Goal: Navigation & Orientation: Find specific page/section

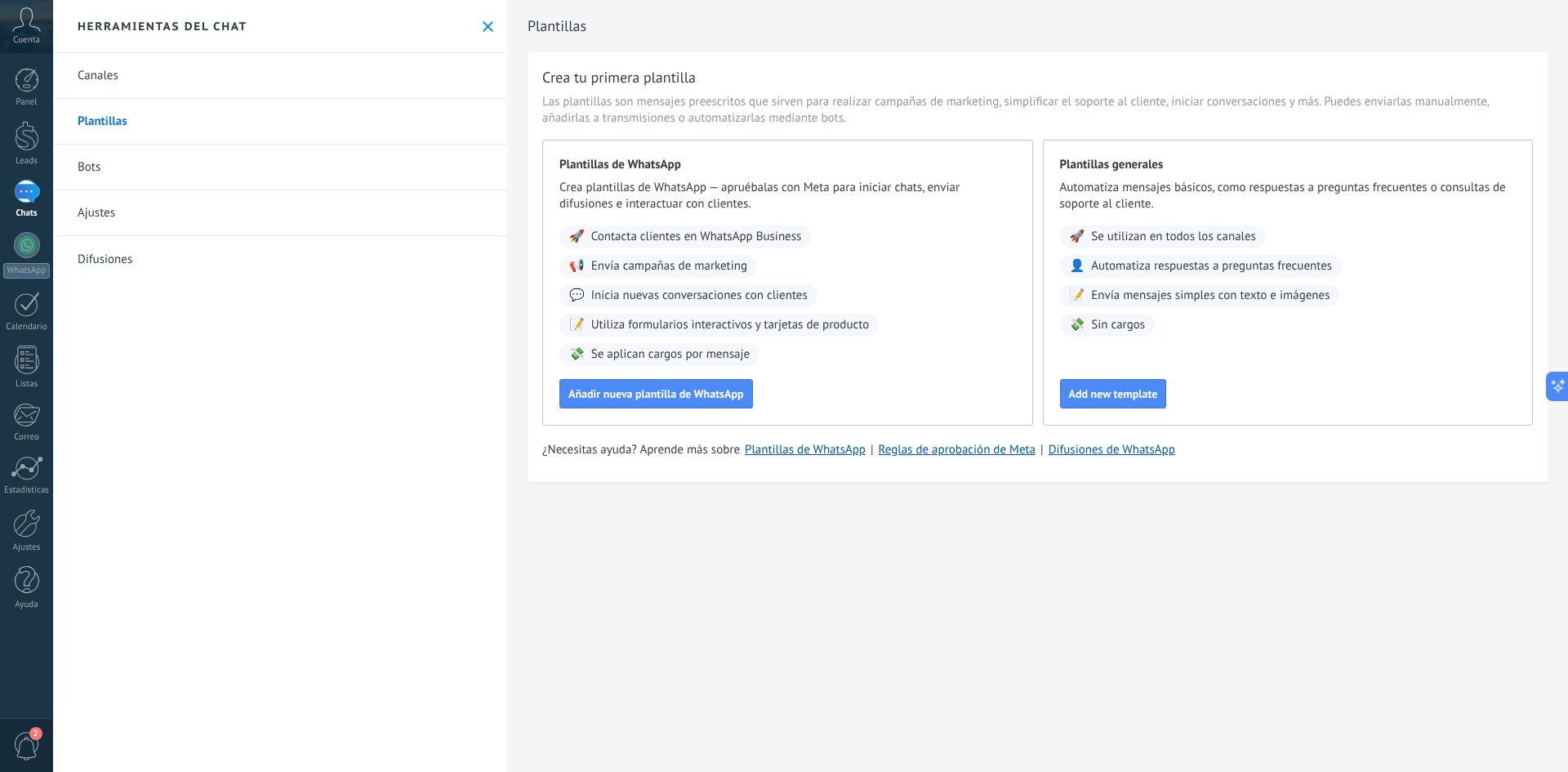
click at [25, 21] on icon at bounding box center [26, 19] width 29 height 25
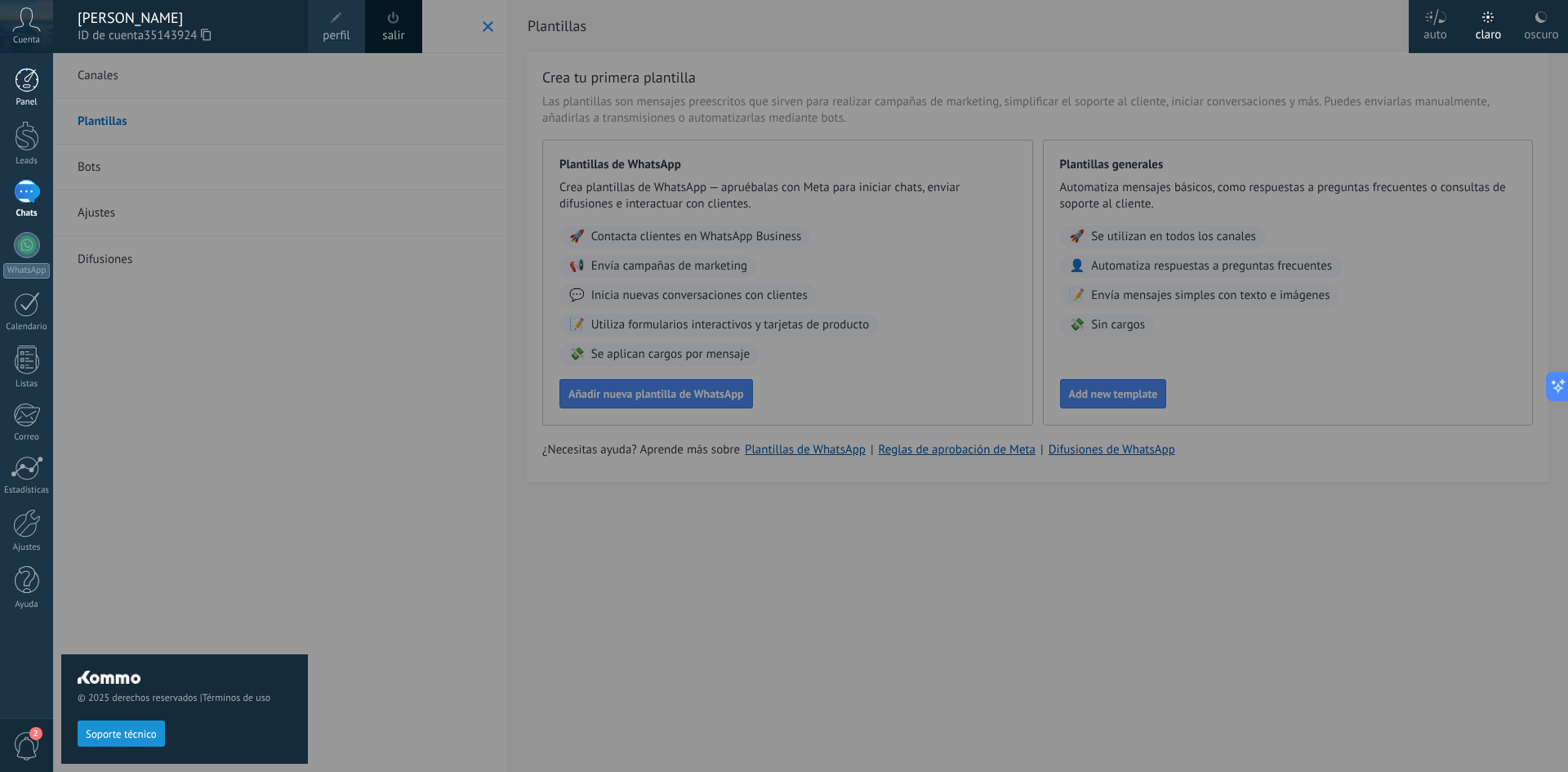
click at [27, 76] on div at bounding box center [27, 79] width 25 height 25
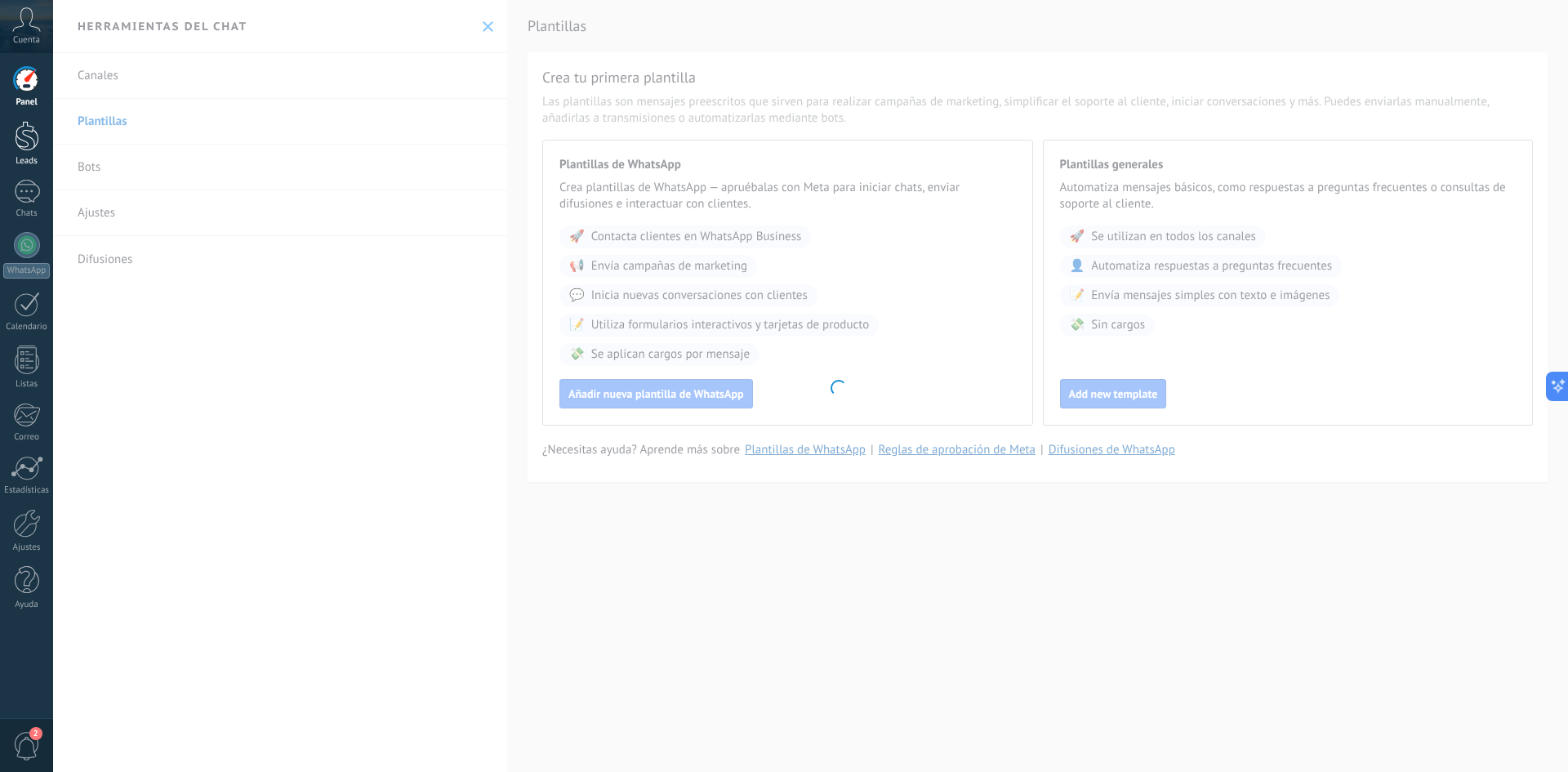
click at [25, 138] on div at bounding box center [27, 136] width 25 height 30
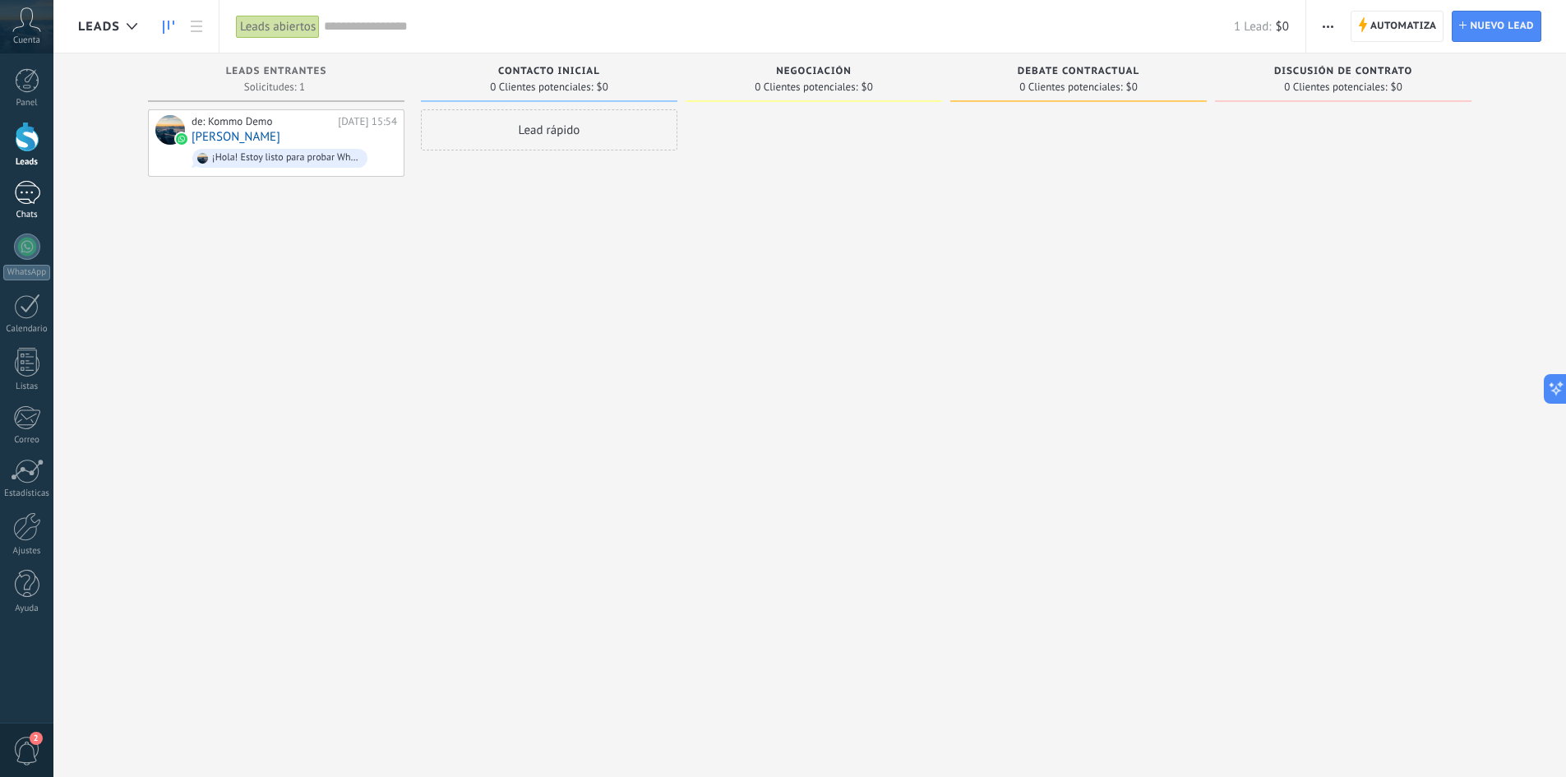
click at [27, 192] on div at bounding box center [27, 193] width 26 height 24
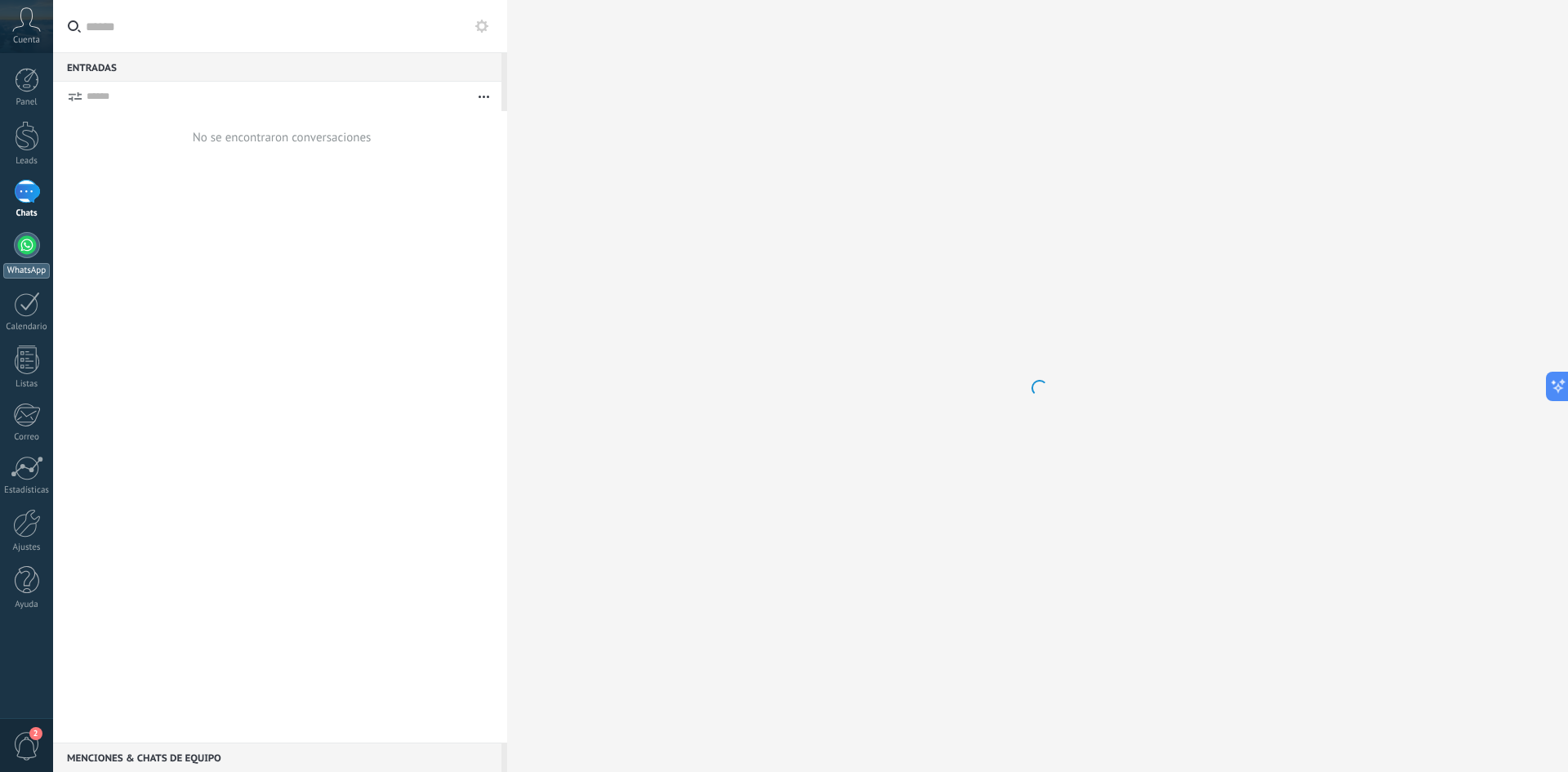
click at [21, 247] on div at bounding box center [27, 245] width 26 height 26
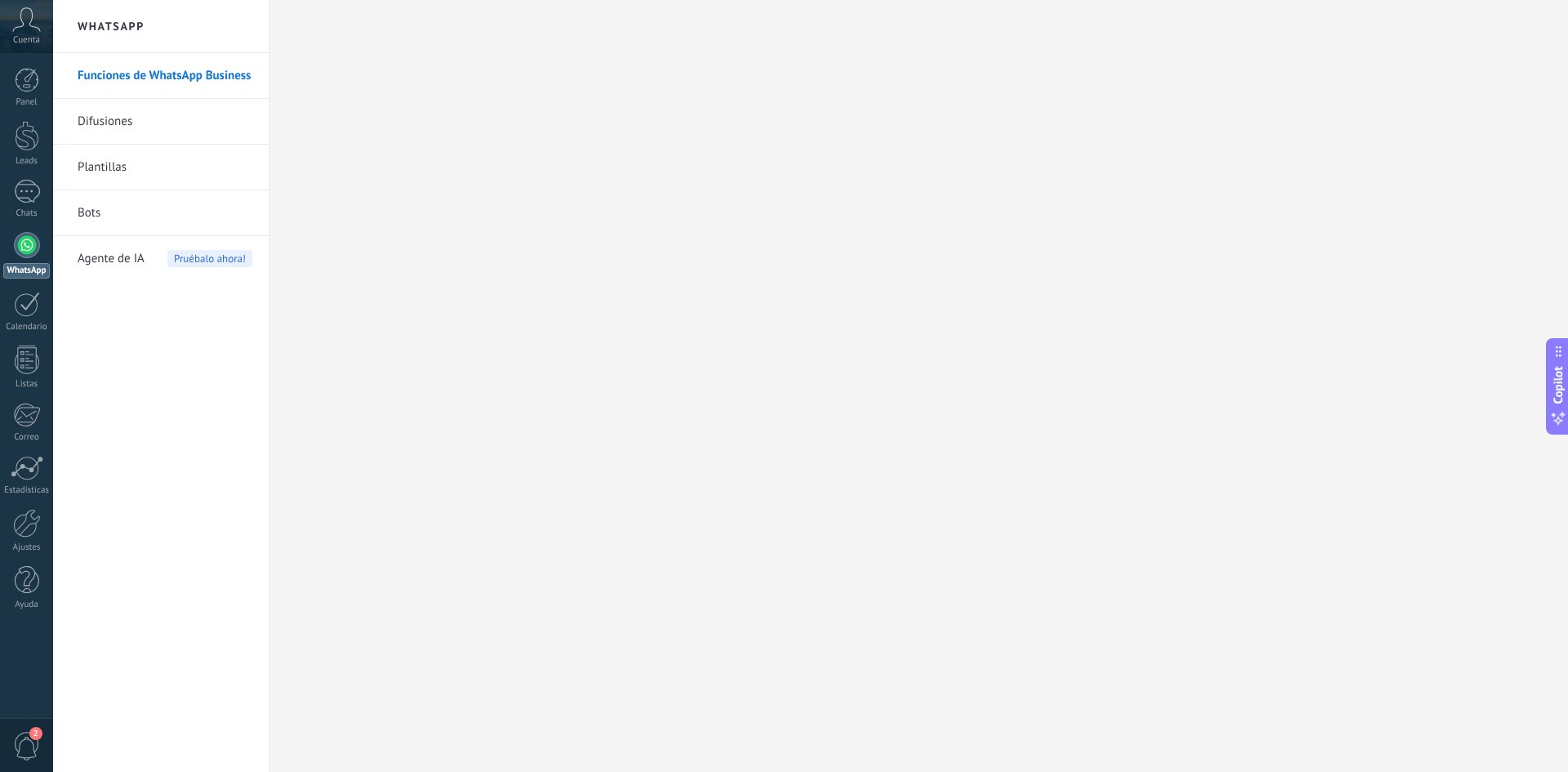
click at [26, 22] on icon at bounding box center [26, 19] width 29 height 25
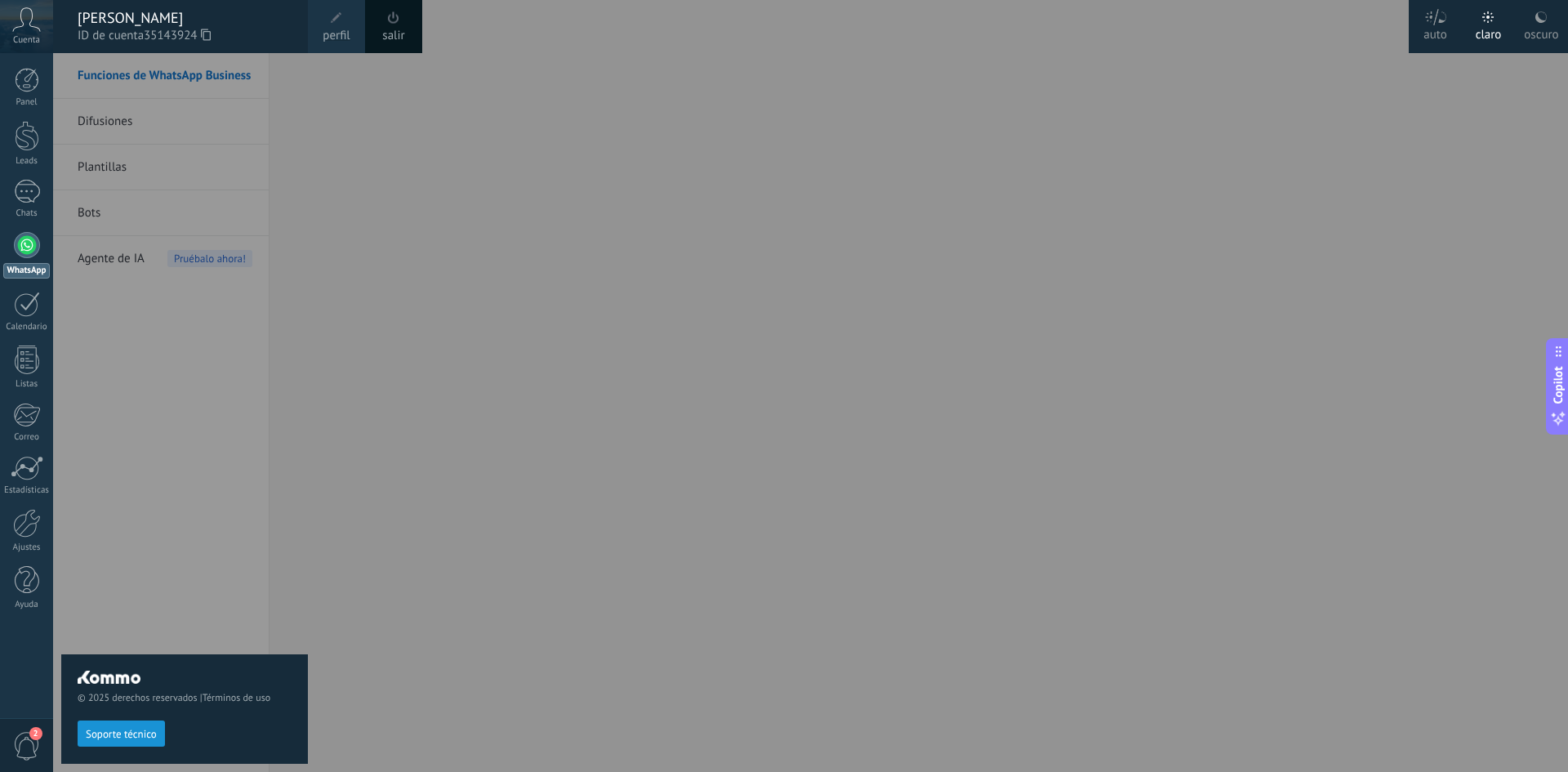
click at [201, 357] on div "© 2025 derechos reservados | Términos de uso Soporte técnico" at bounding box center [185, 412] width 246 height 719
click at [30, 78] on div at bounding box center [27, 79] width 25 height 25
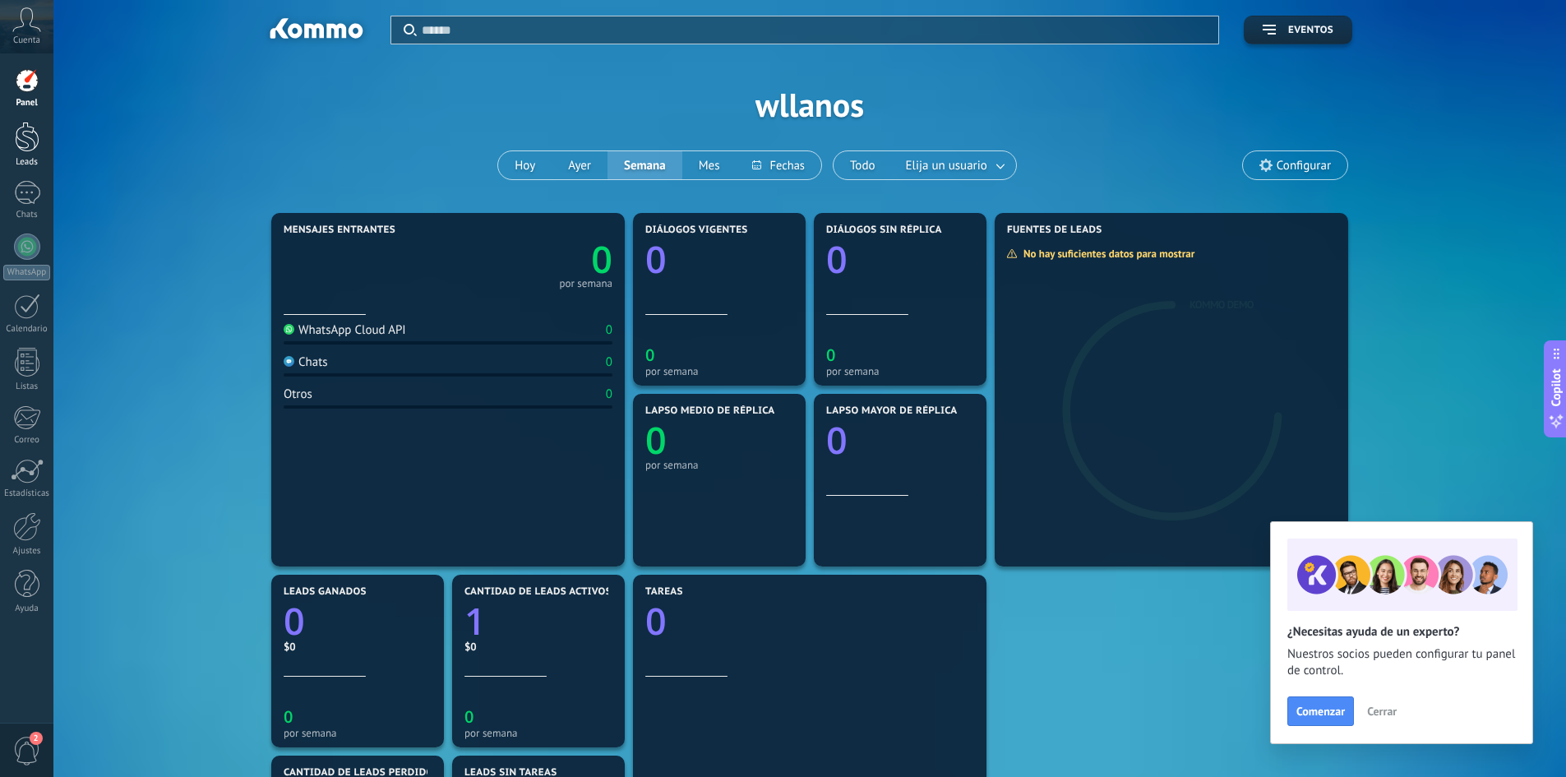
click at [24, 146] on div at bounding box center [27, 137] width 25 height 30
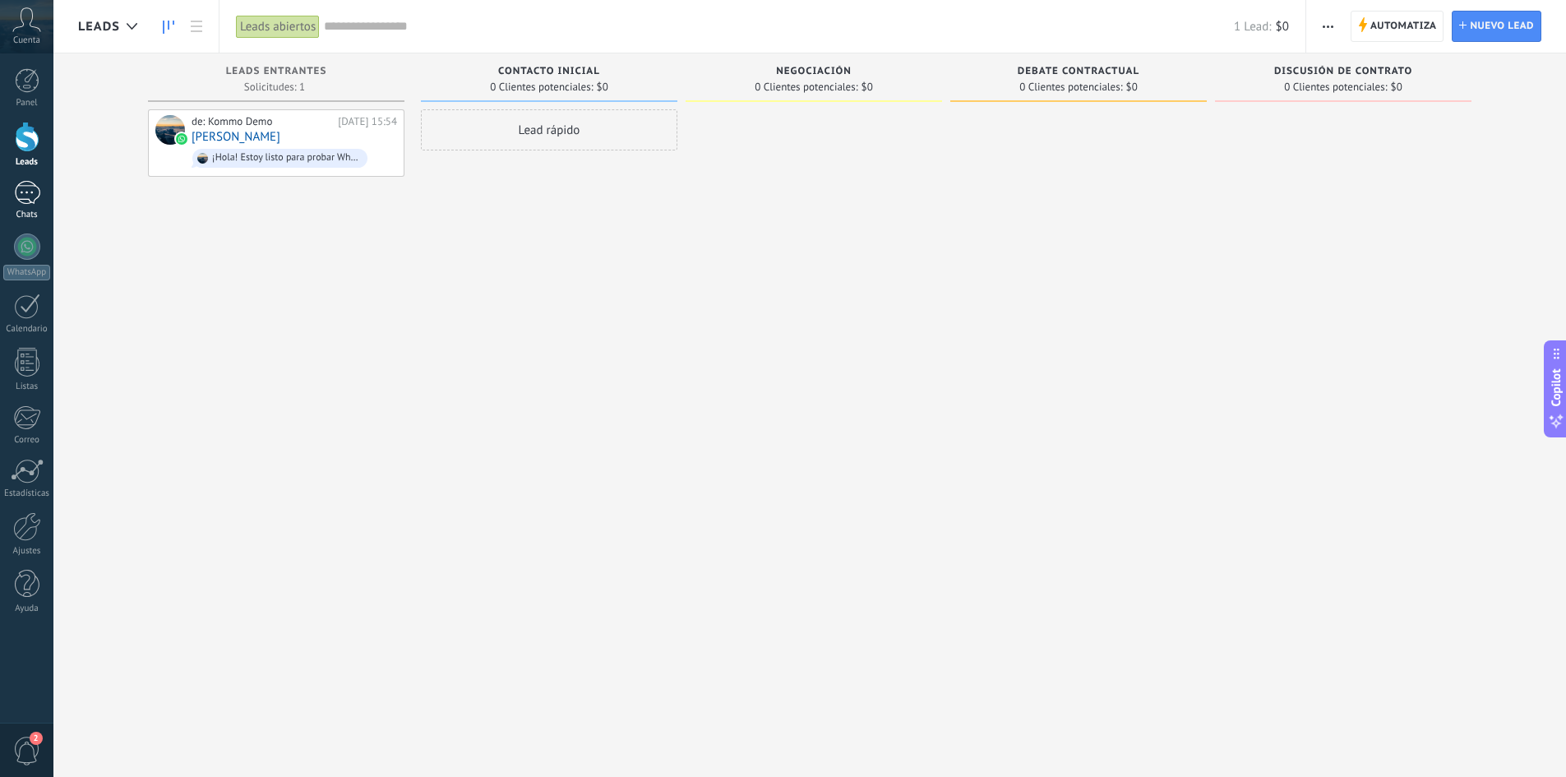
click at [32, 194] on div at bounding box center [27, 193] width 26 height 24
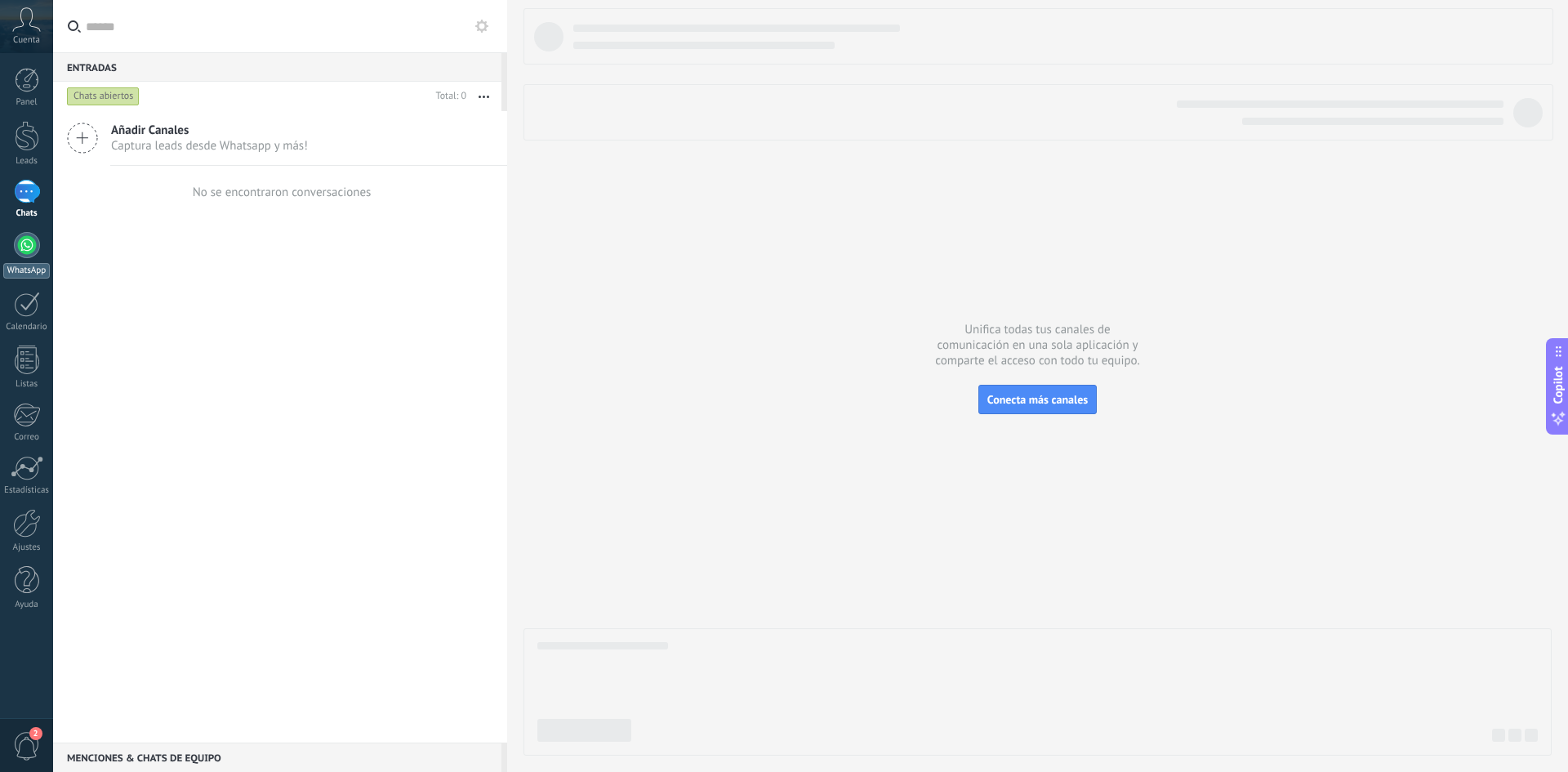
click at [32, 250] on div at bounding box center [27, 245] width 26 height 26
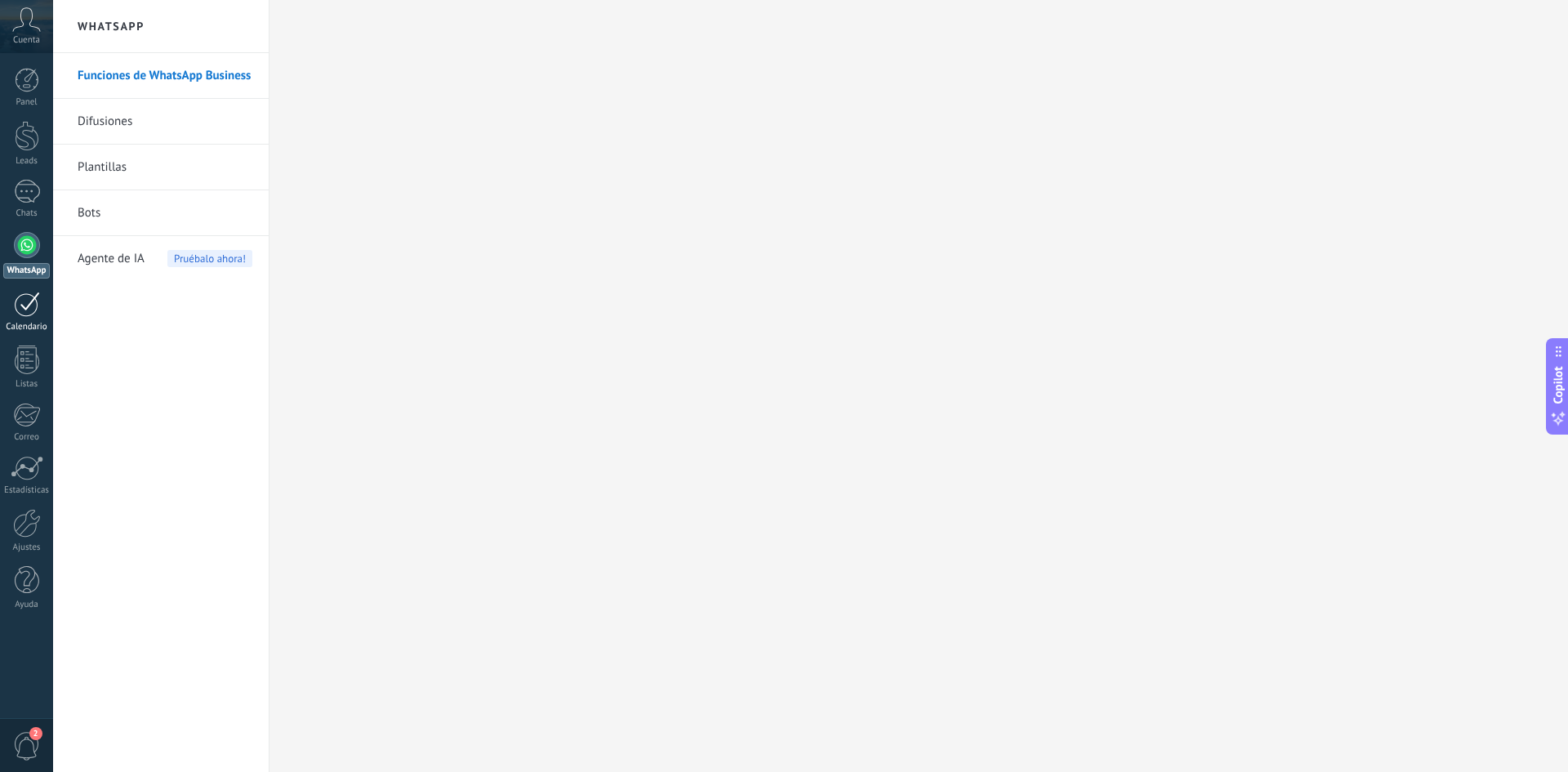
click at [23, 309] on div at bounding box center [27, 304] width 26 height 25
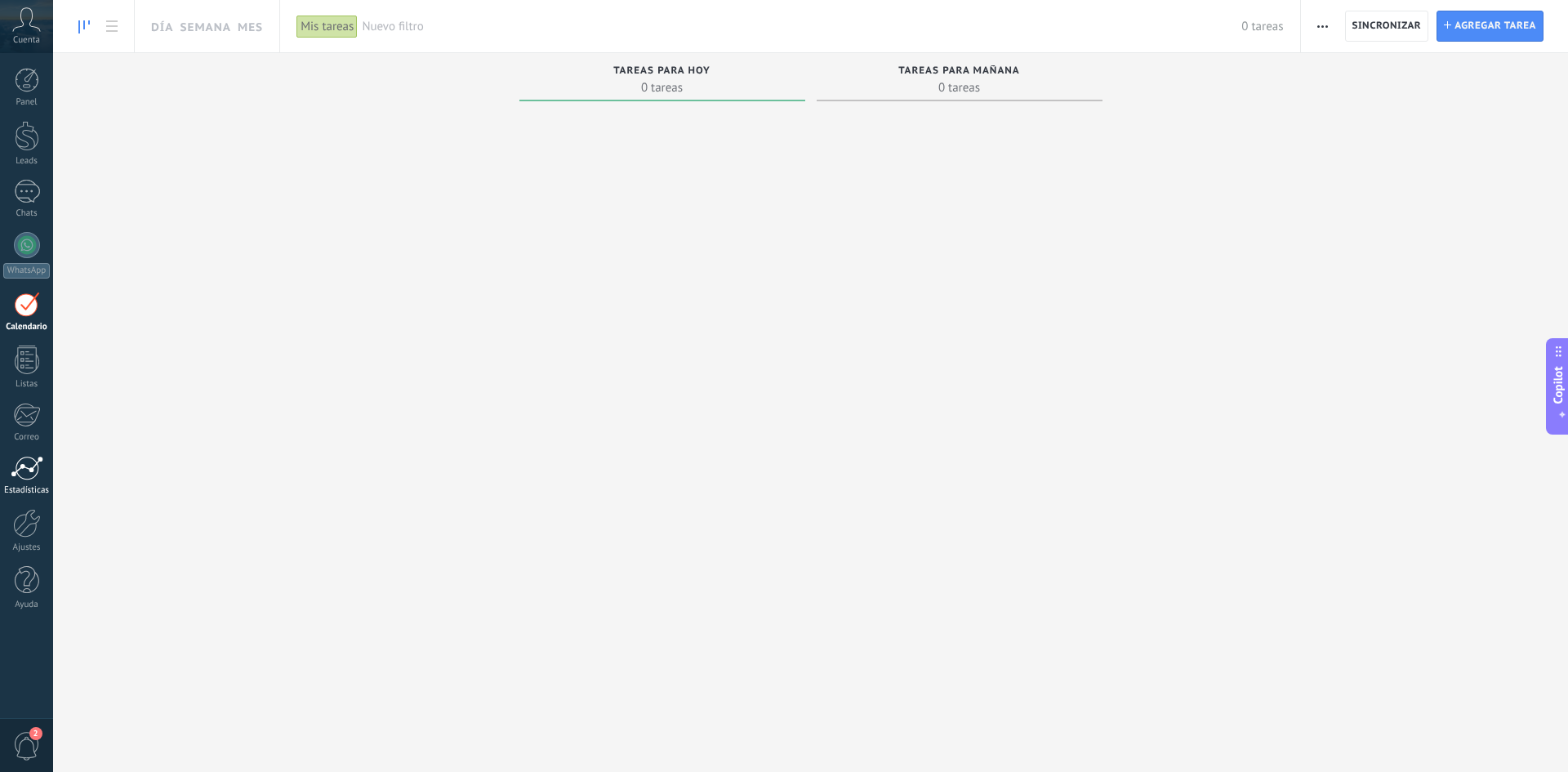
click at [27, 463] on div at bounding box center [27, 468] width 33 height 25
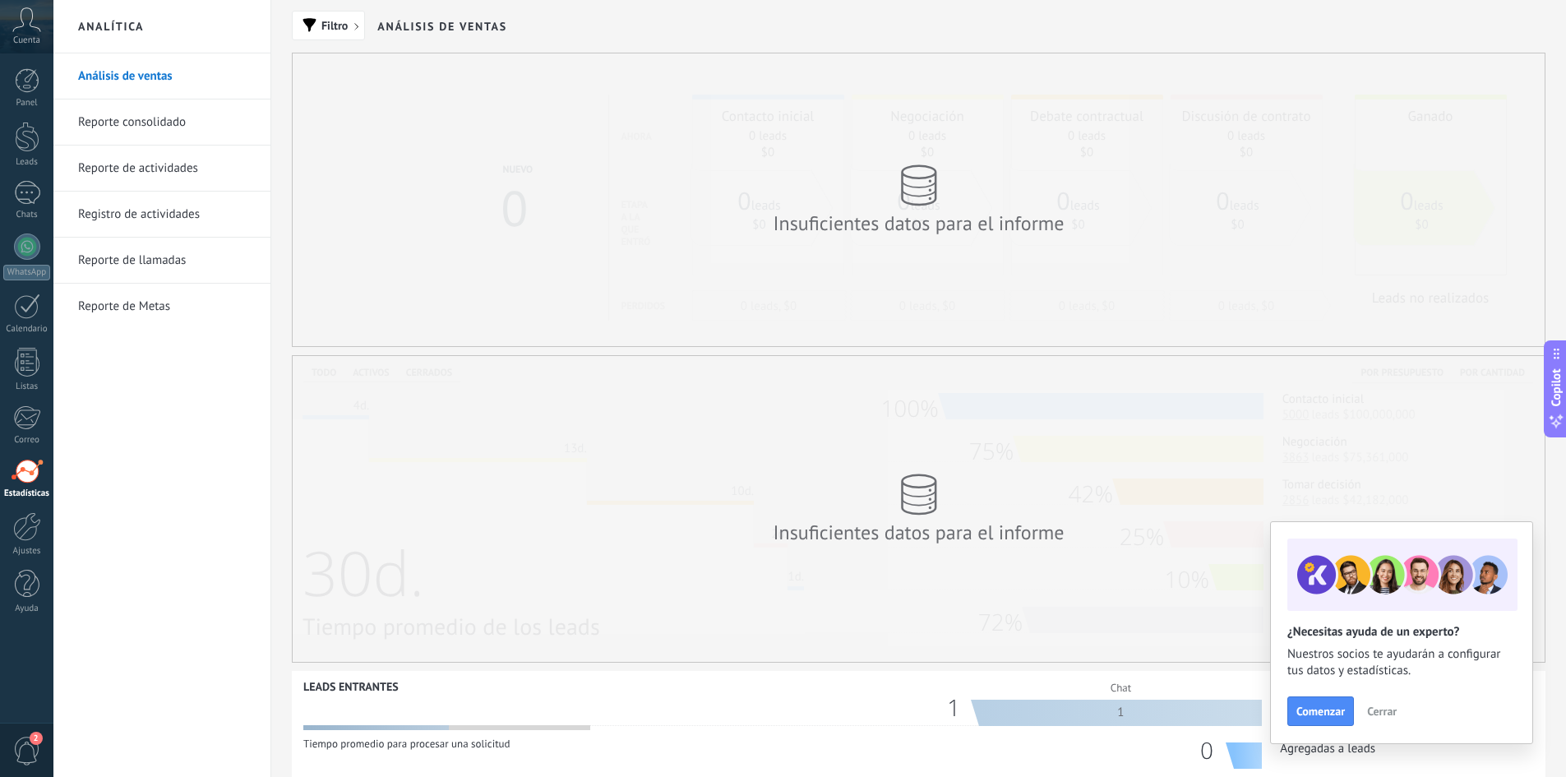
click at [137, 119] on link "Reporte consolidado" at bounding box center [166, 122] width 176 height 46
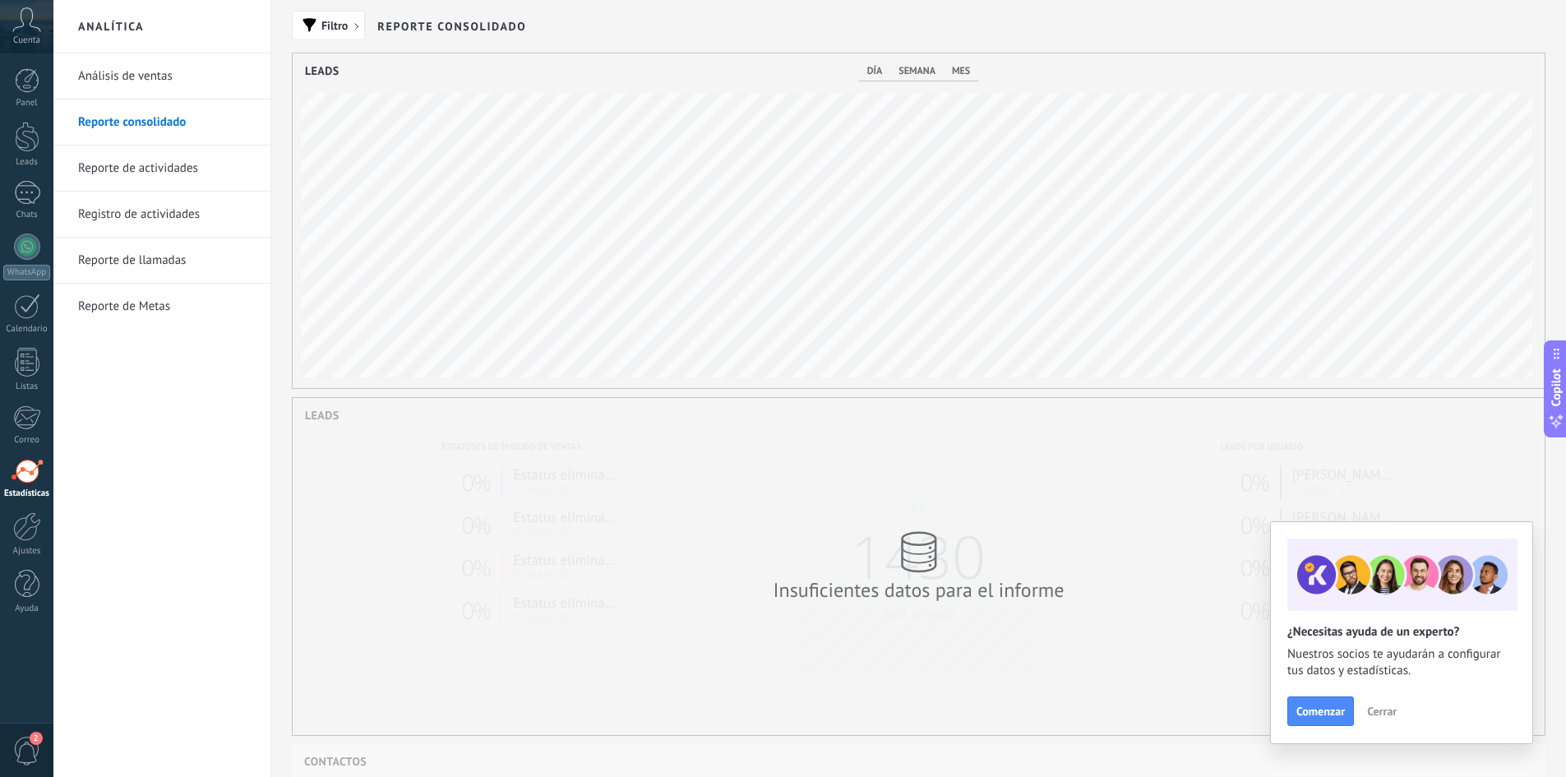
scroll to position [335, 1252]
click at [155, 166] on link "Reporte de actividades" at bounding box center [166, 169] width 176 height 46
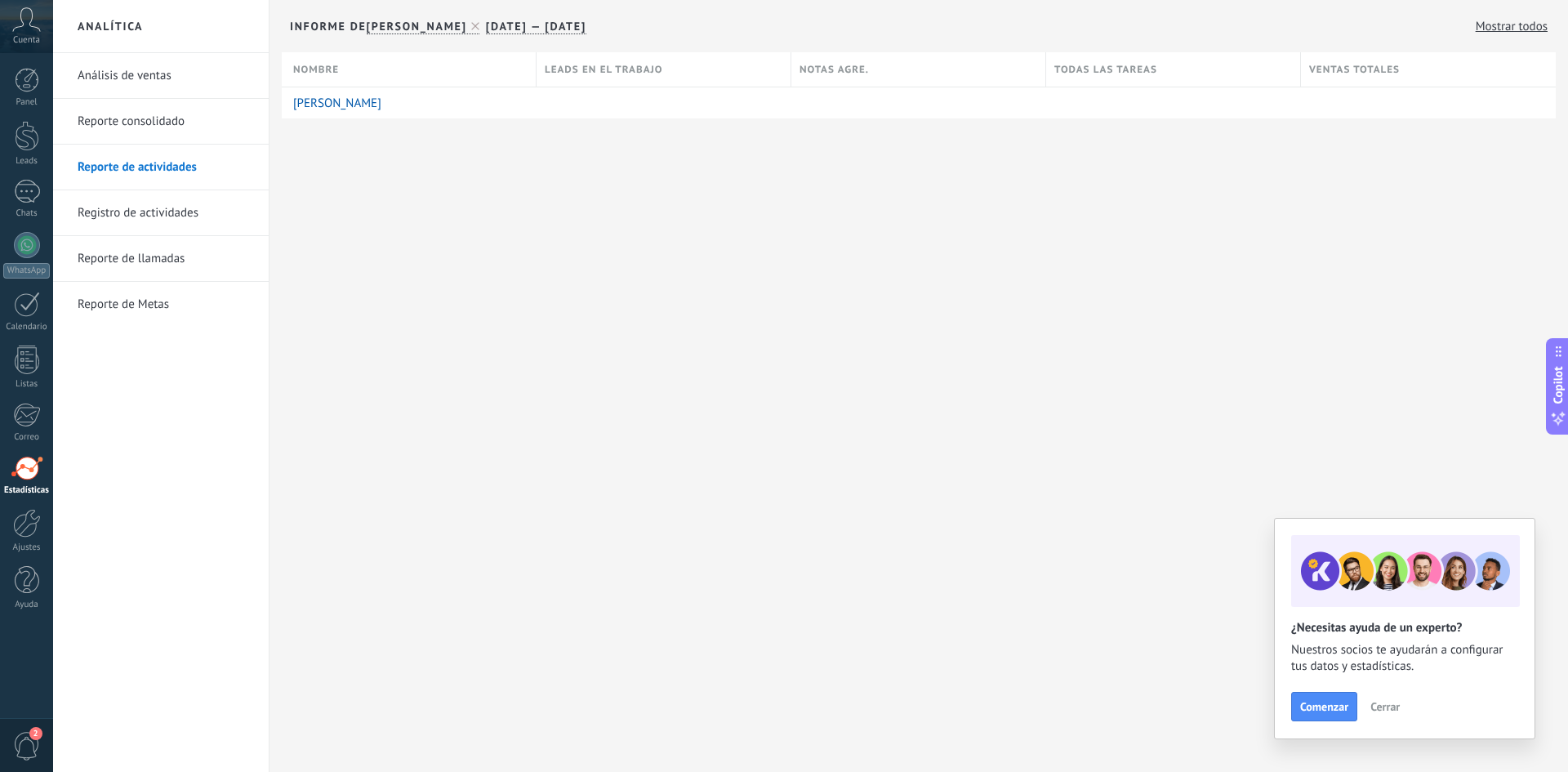
click at [154, 210] on link "Registro de actividades" at bounding box center [165, 214] width 175 height 46
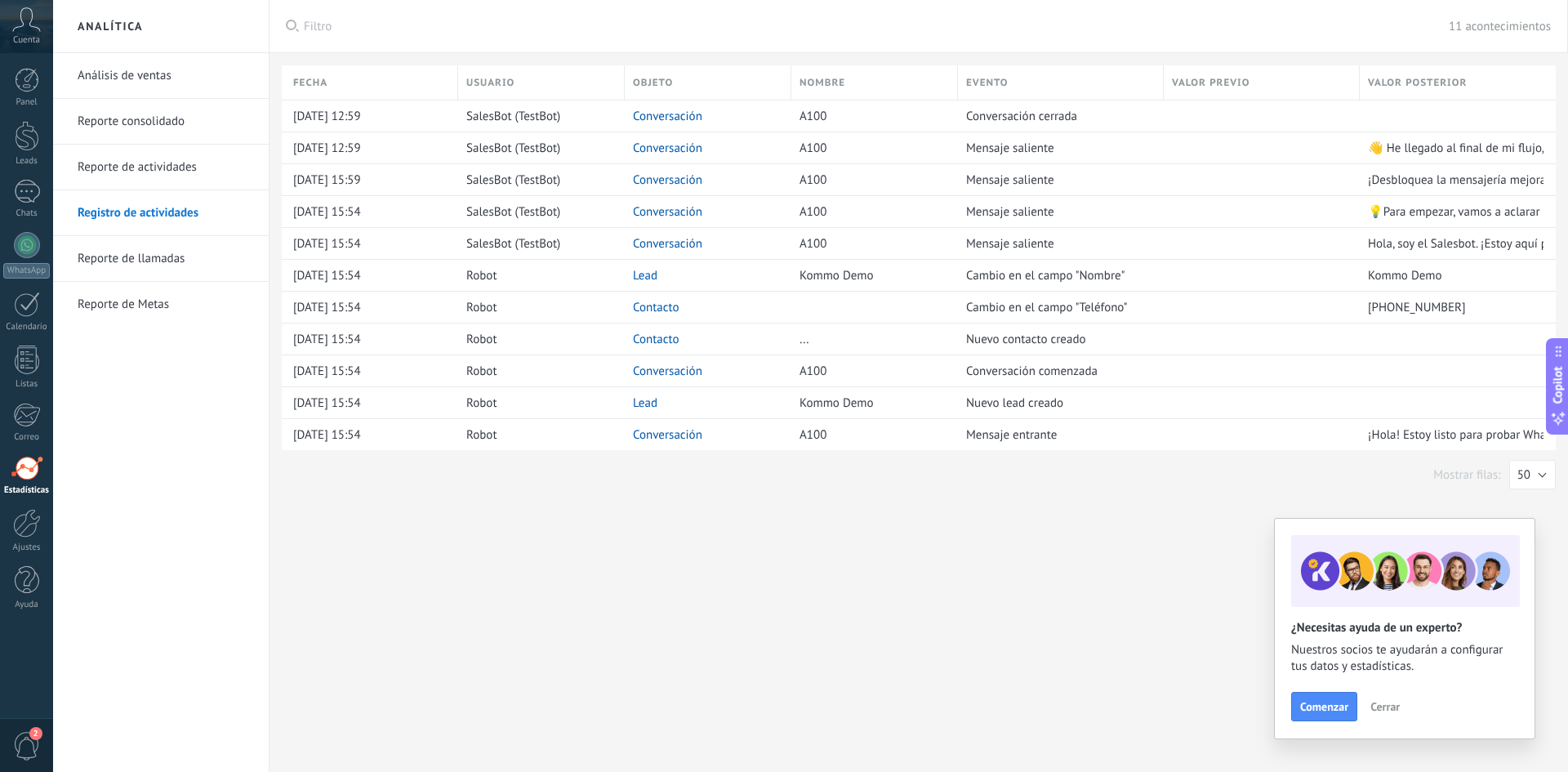
click at [151, 252] on link "Reporte de llamadas" at bounding box center [165, 259] width 175 height 46
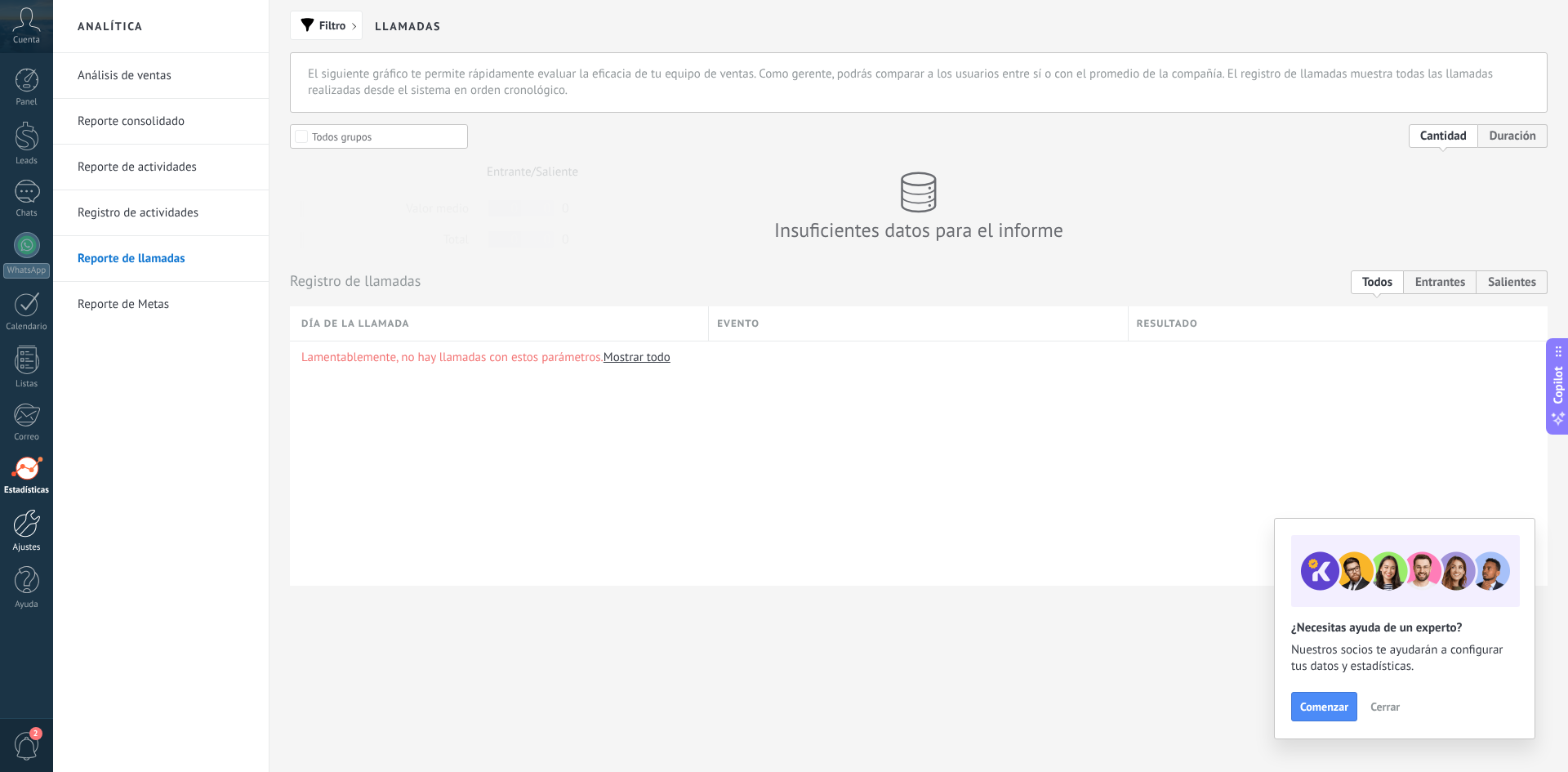
click at [22, 534] on div at bounding box center [27, 523] width 28 height 29
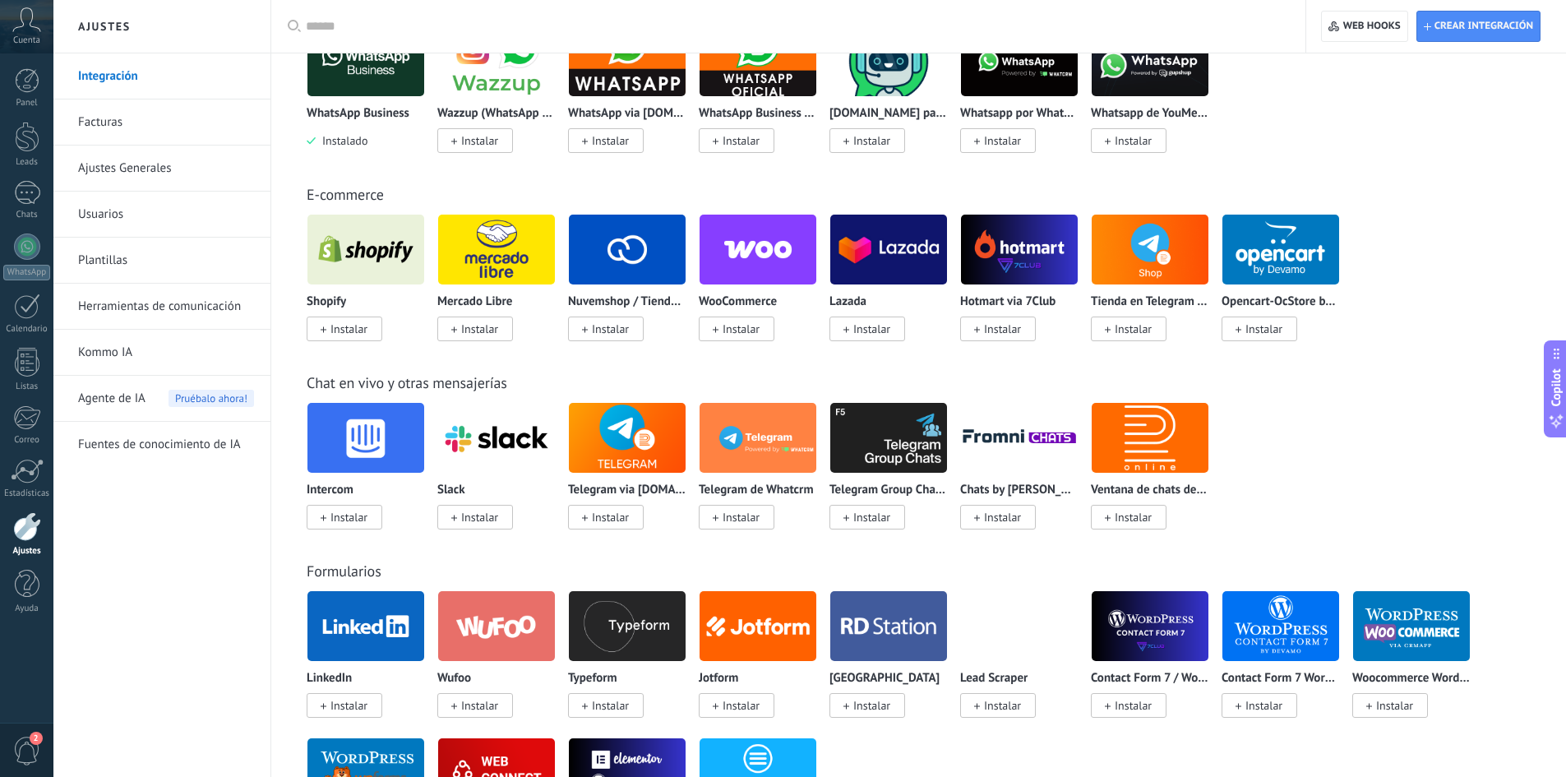
scroll to position [329, 0]
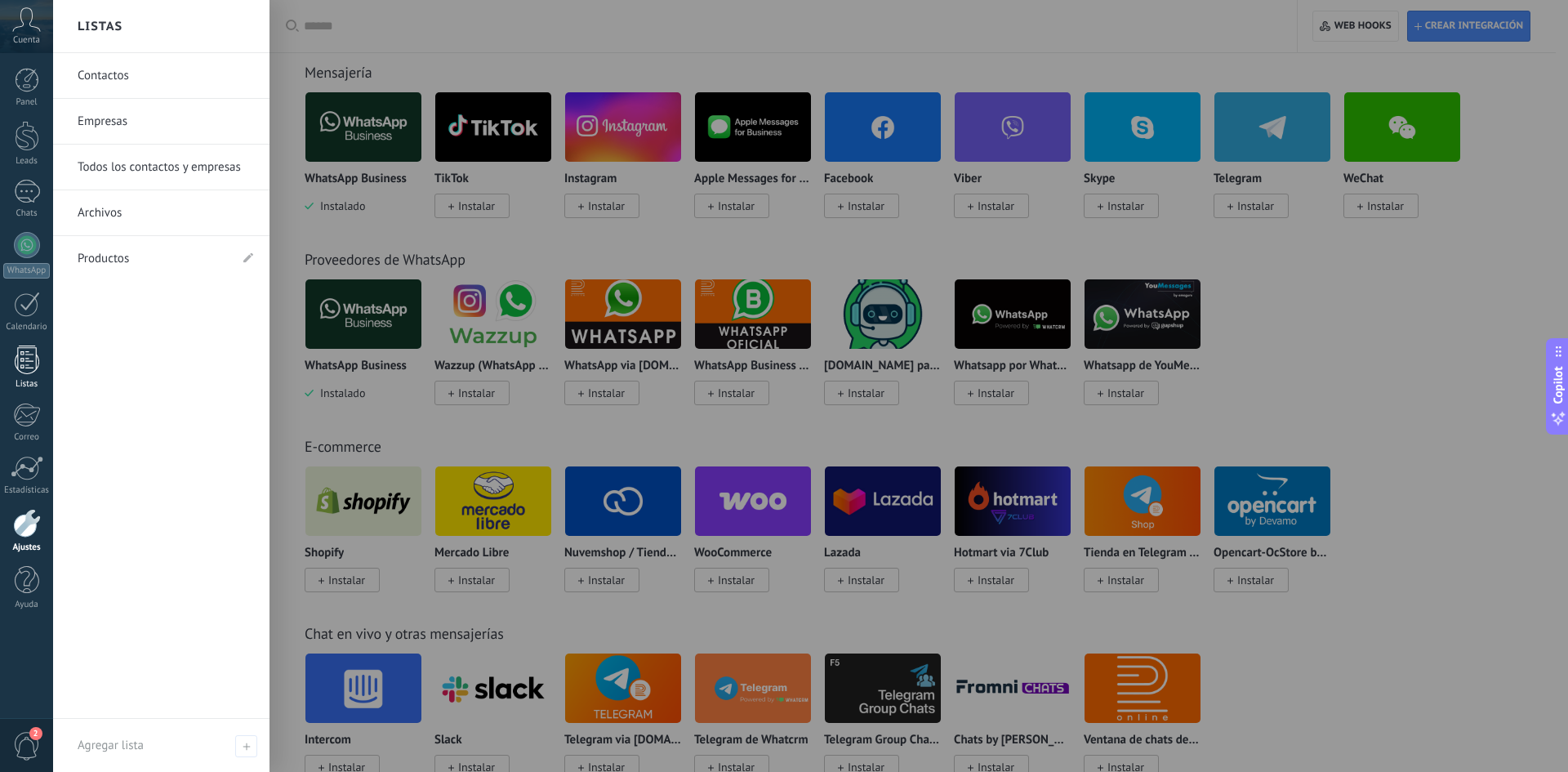
click at [22, 368] on div at bounding box center [27, 360] width 25 height 29
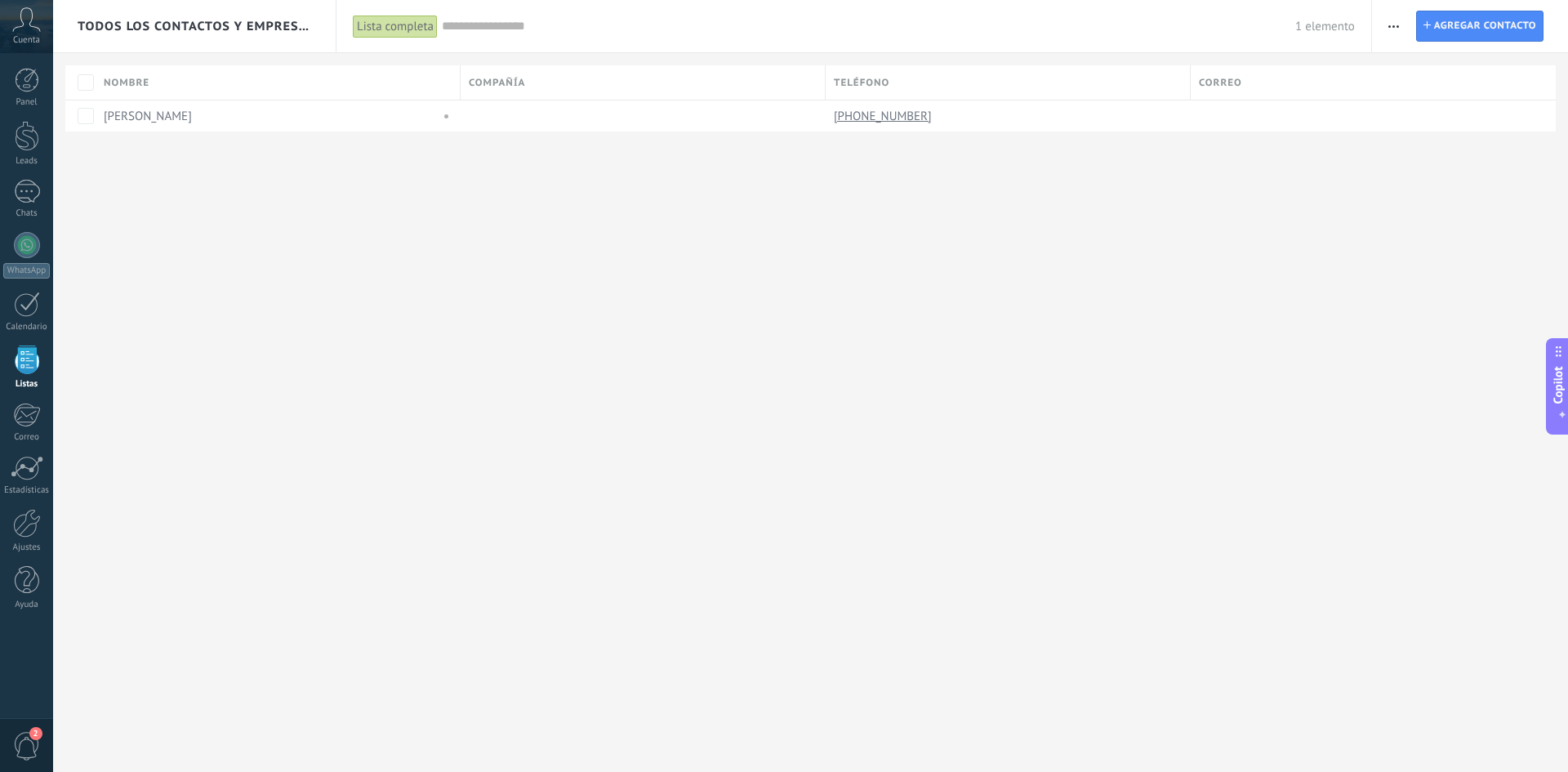
click at [1394, 29] on span "button" at bounding box center [1393, 26] width 11 height 31
click at [30, 647] on div "Panel Leads Chats WhatsApp Clientes" at bounding box center [53, 386] width 106 height 666
click at [28, 742] on span "2" at bounding box center [27, 746] width 28 height 29
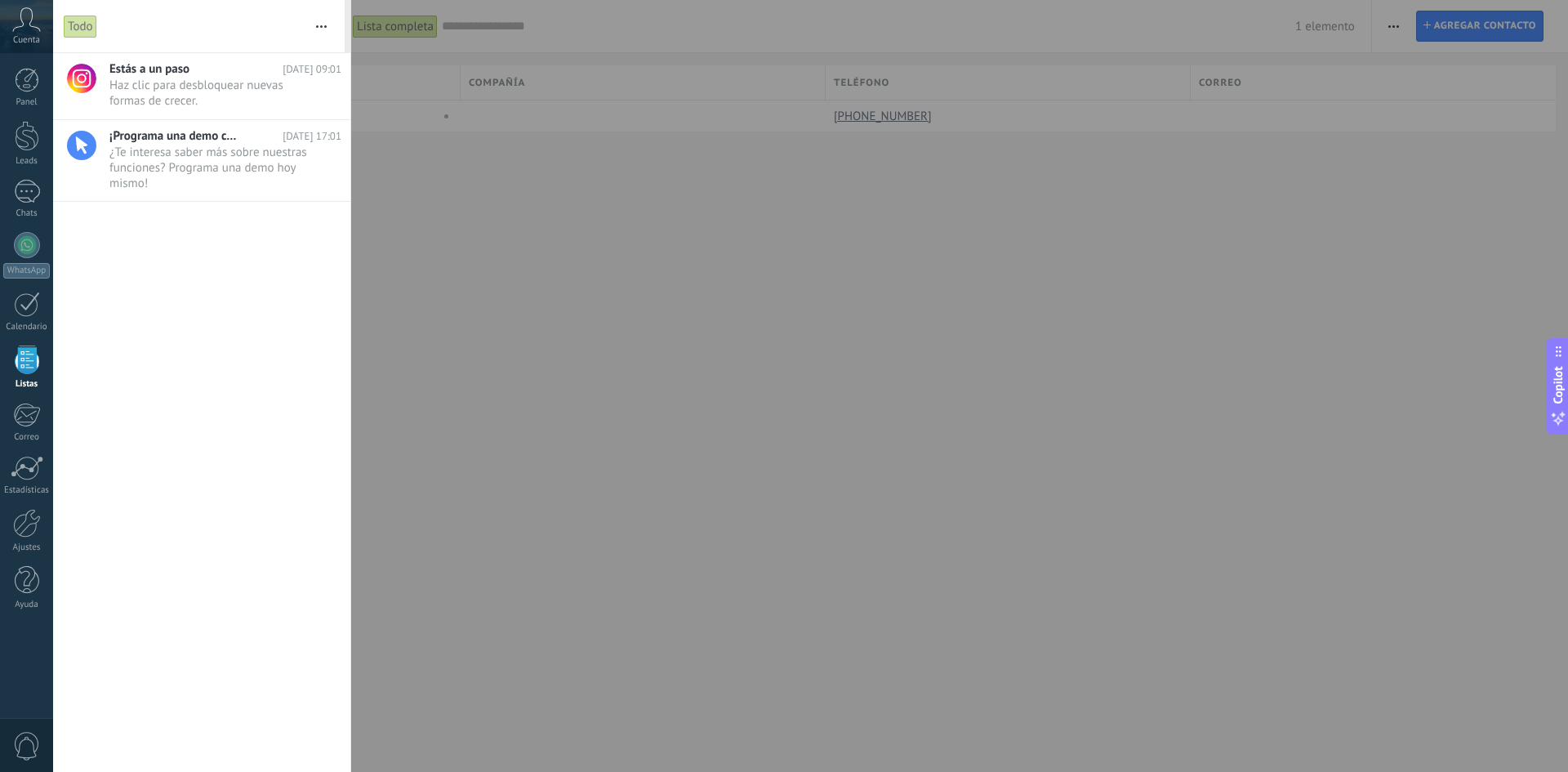
click at [31, 677] on div "Panel Leads Chats WhatsApp Clientes" at bounding box center [53, 386] width 106 height 666
click at [30, 649] on div "Panel Leads Chats WhatsApp Clientes" at bounding box center [53, 386] width 106 height 666
click at [31, 742] on span "0" at bounding box center [27, 746] width 28 height 29
